Goal: Check status: Check status

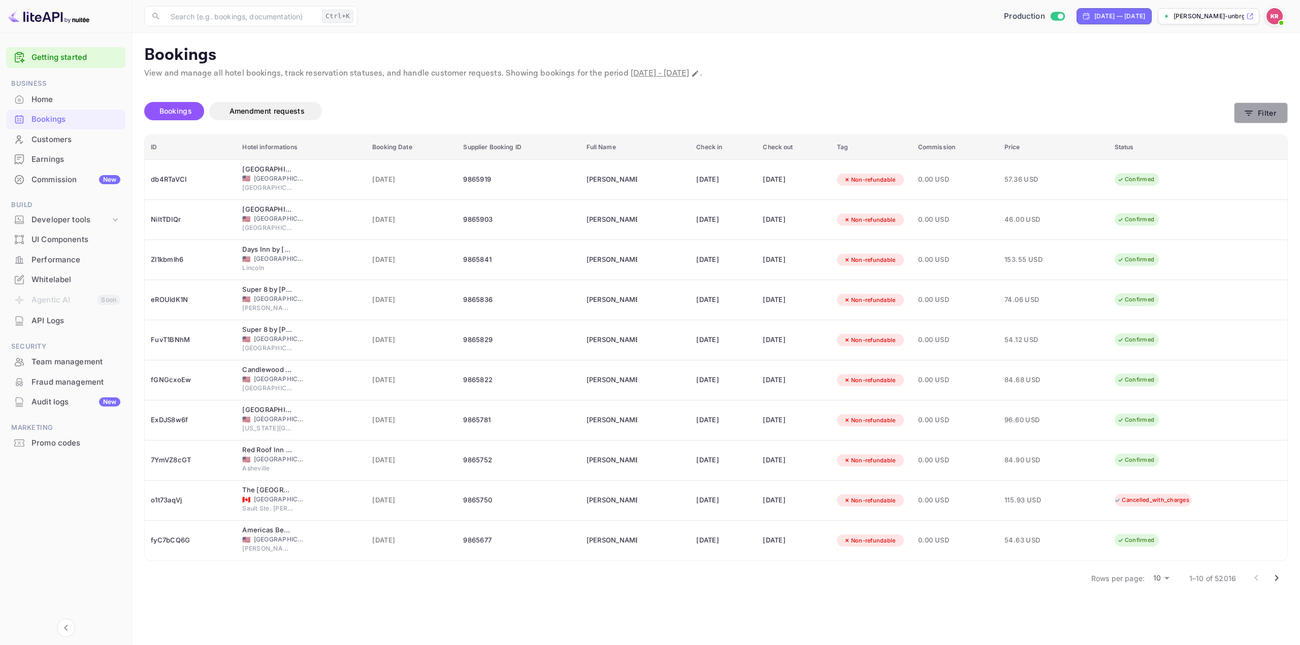
click at [1267, 113] on button "Filter" at bounding box center [1261, 113] width 54 height 21
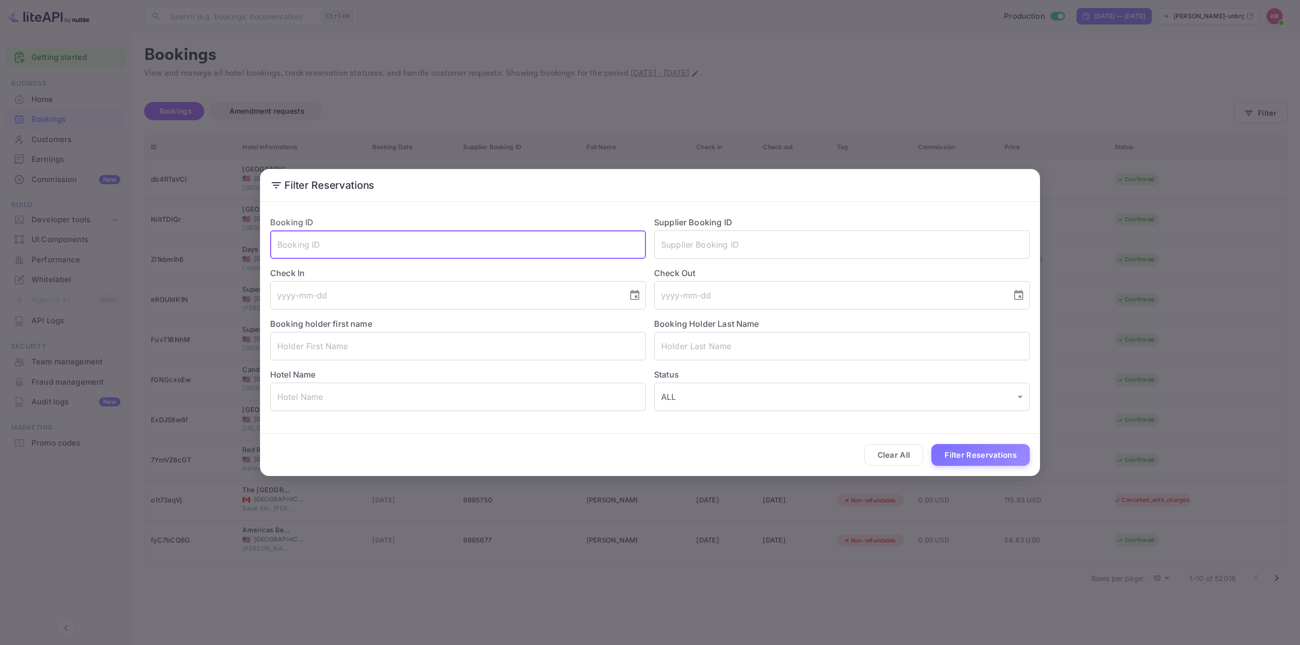
click at [352, 243] on input "text" at bounding box center [458, 244] width 376 height 28
paste input "t-aG1qEq9"
type input "t-aG1qEq9"
click at [989, 450] on button "Filter Reservations" at bounding box center [980, 455] width 98 height 22
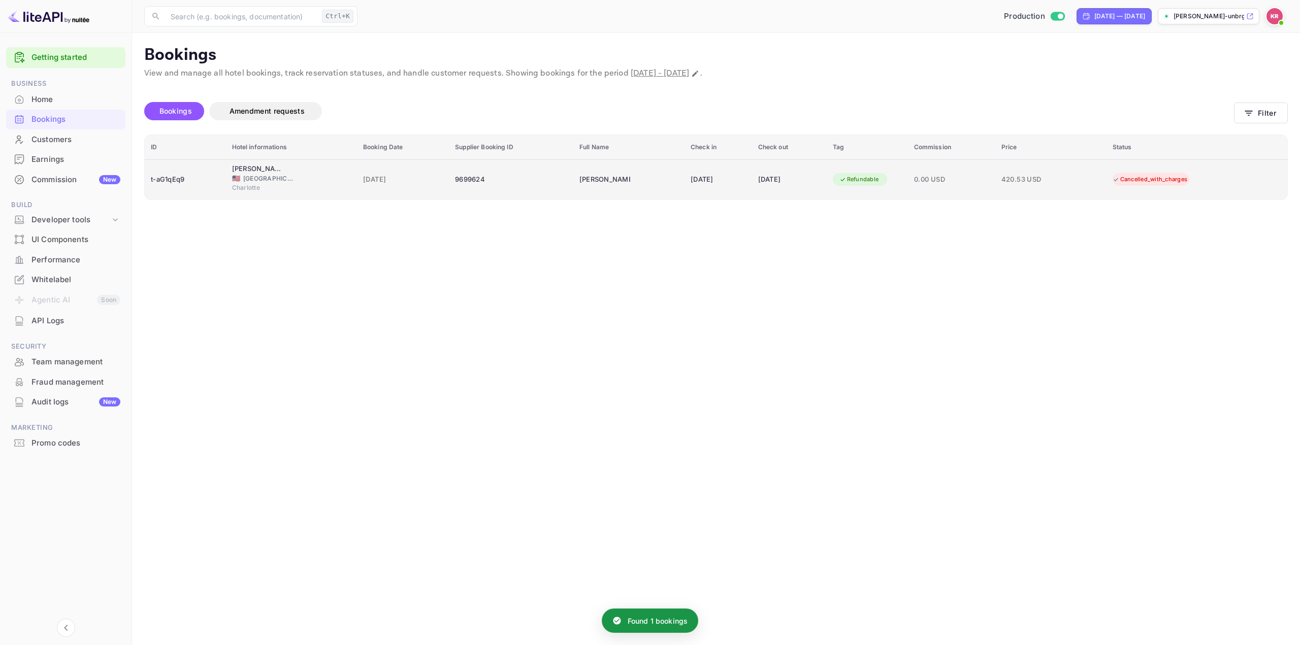
click at [638, 186] on td "[PERSON_NAME]" at bounding box center [628, 179] width 111 height 40
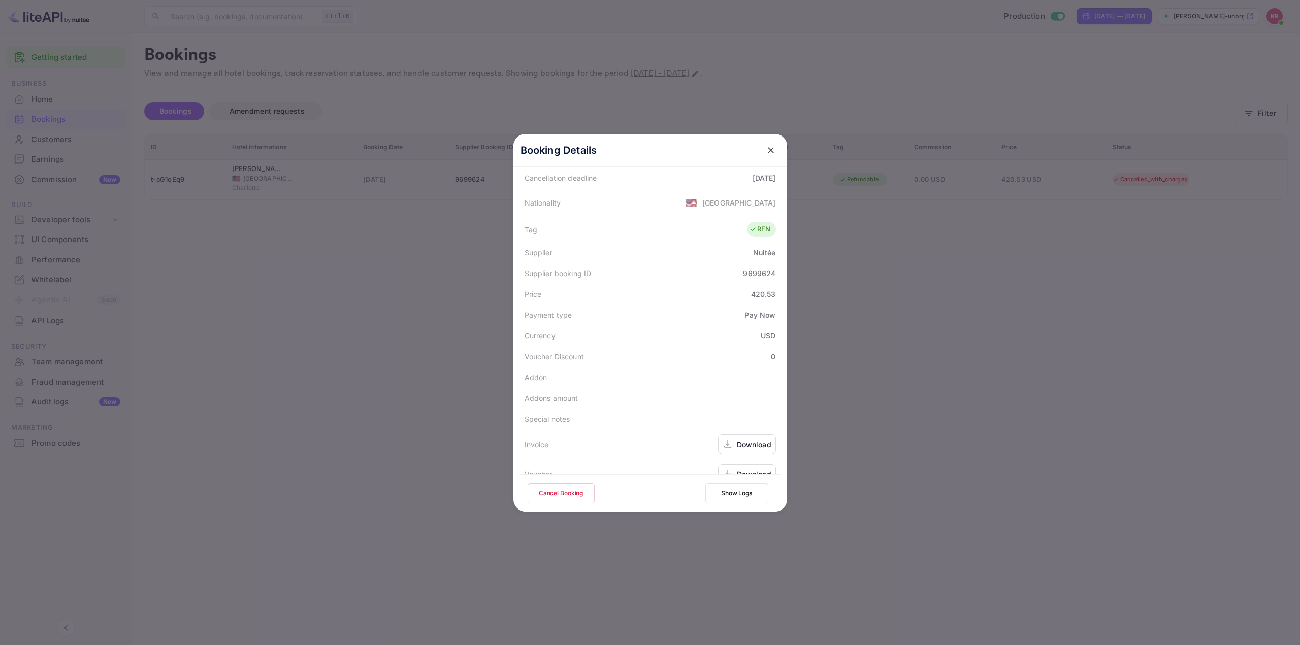
scroll to position [246, 0]
click at [726, 493] on button "Show Logs" at bounding box center [736, 493] width 63 height 20
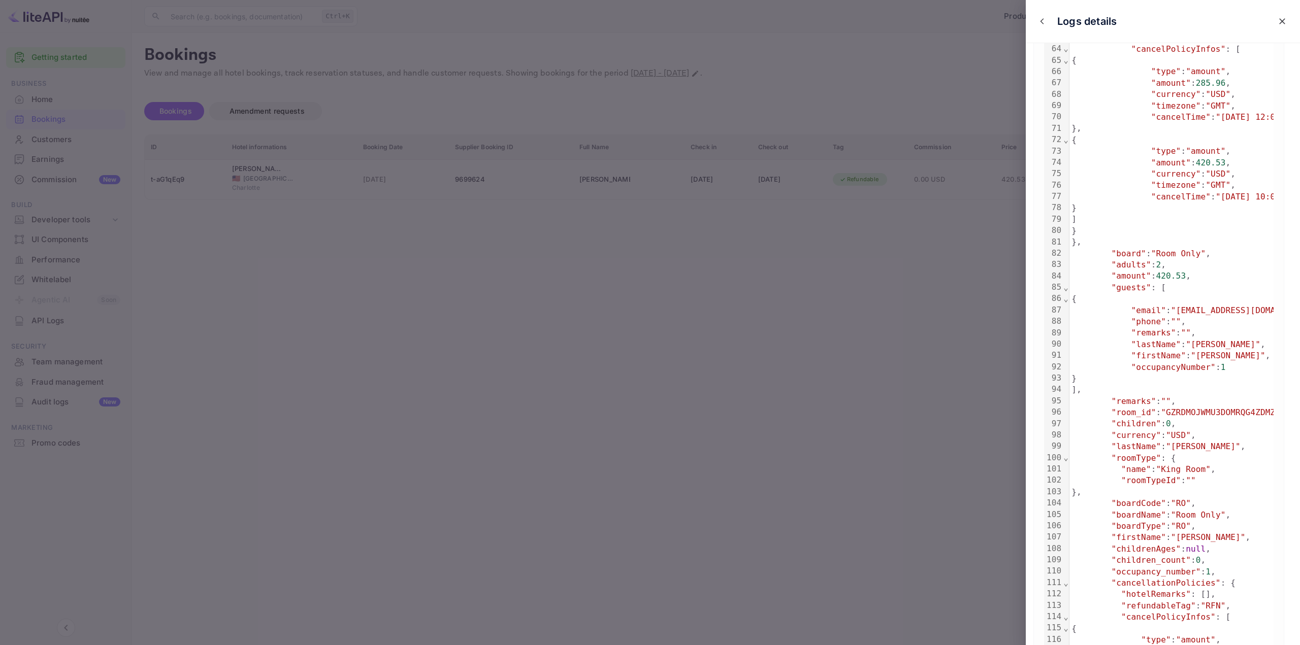
scroll to position [1066, 0]
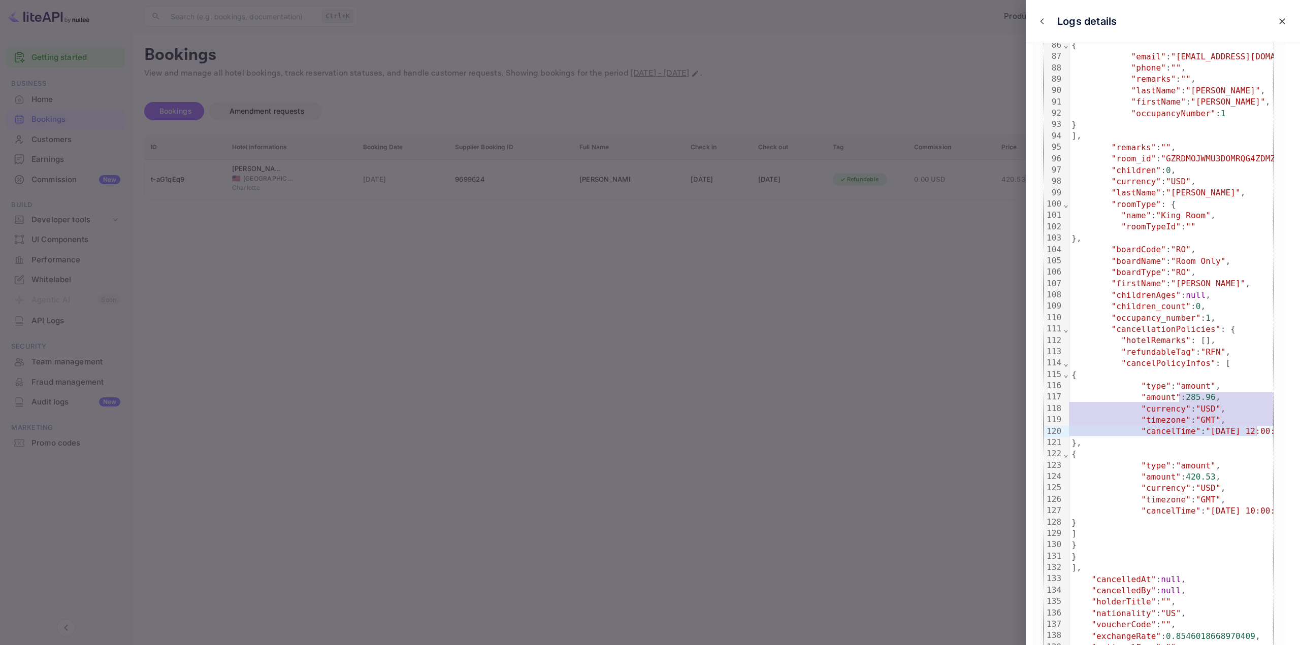
drag, startPoint x: 1215, startPoint y: 412, endPoint x: 1257, endPoint y: 432, distance: 46.6
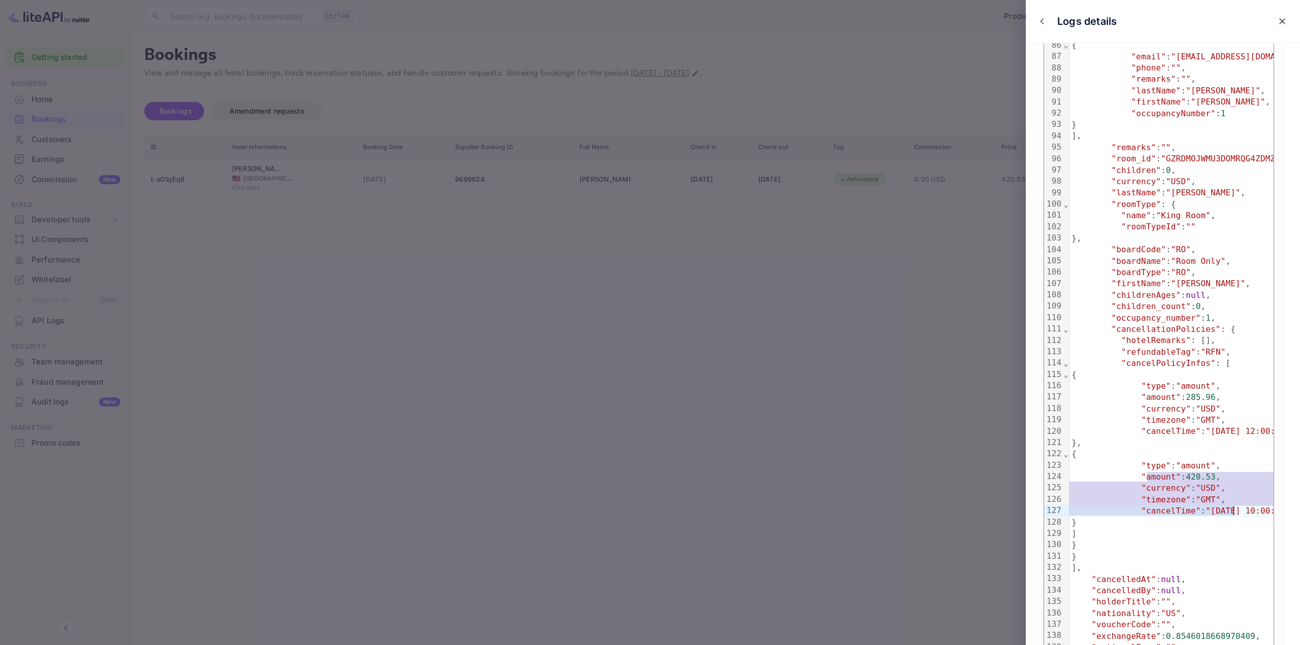
drag, startPoint x: 1147, startPoint y: 474, endPoint x: 1235, endPoint y: 507, distance: 94.0
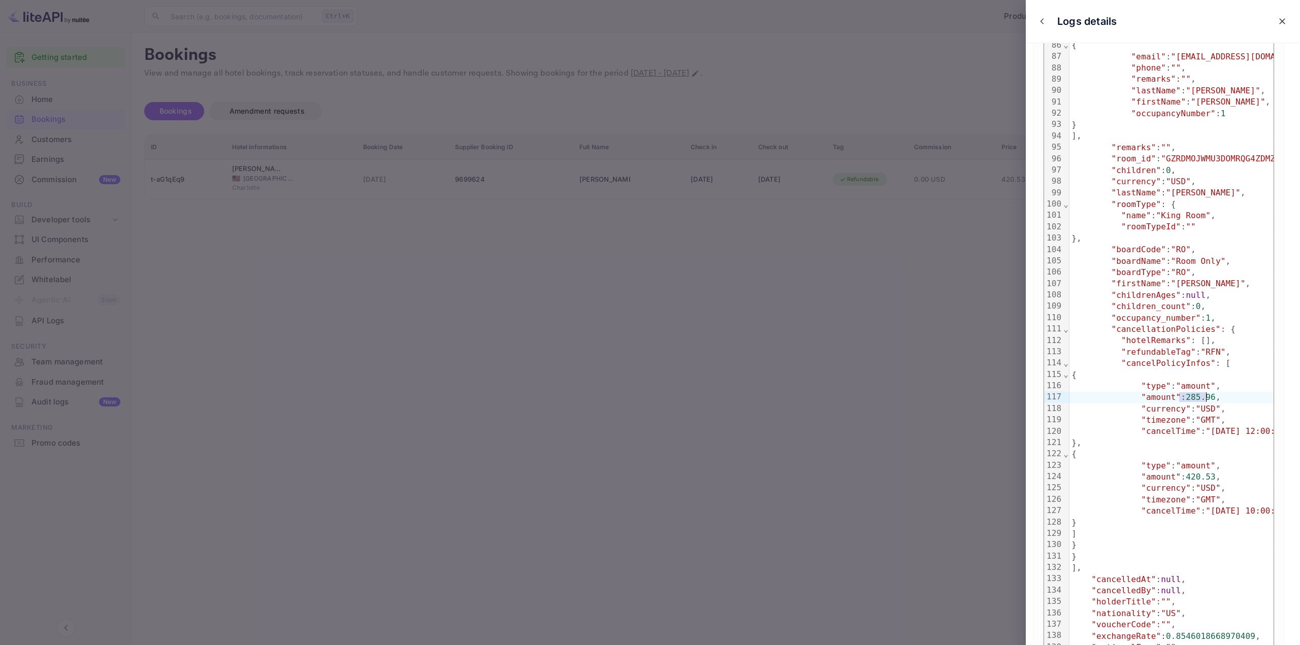
drag, startPoint x: 1179, startPoint y: 399, endPoint x: 1207, endPoint y: 401, distance: 28.0
click at [925, 283] on div at bounding box center [650, 322] width 1300 height 645
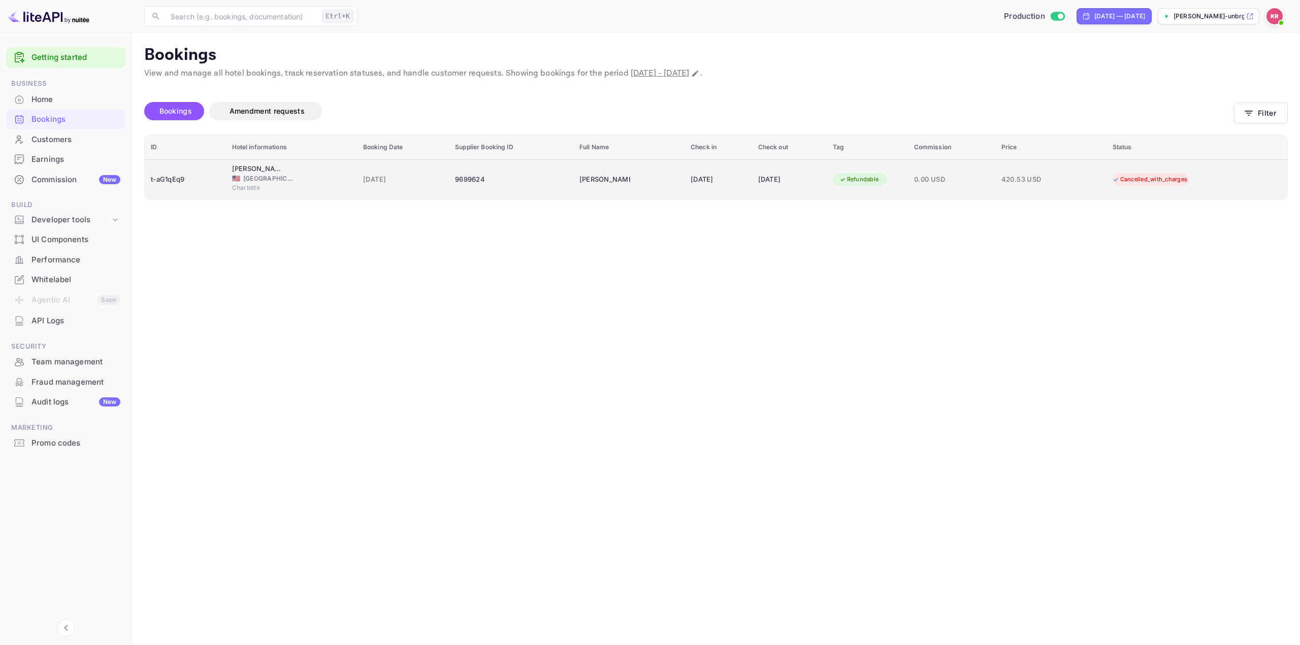
click at [1033, 184] on span "420.53 USD" at bounding box center [1026, 179] width 51 height 11
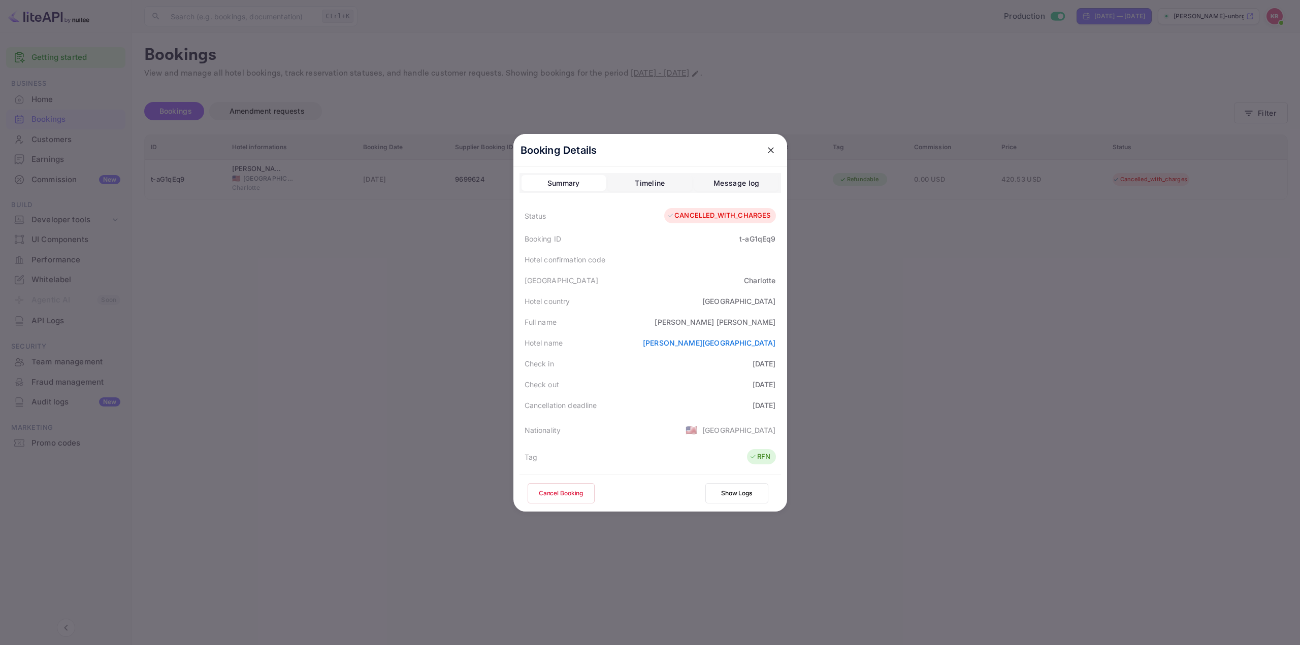
click at [769, 151] on icon "close" at bounding box center [771, 150] width 10 height 10
